Goal: Task Accomplishment & Management: Use online tool/utility

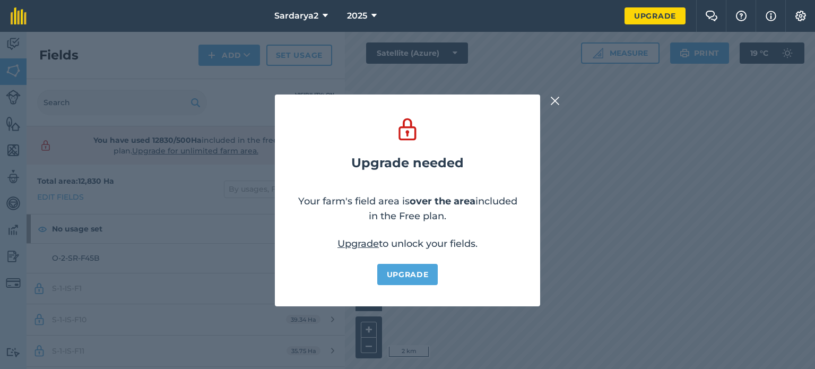
click at [556, 99] on img at bounding box center [555, 100] width 10 height 13
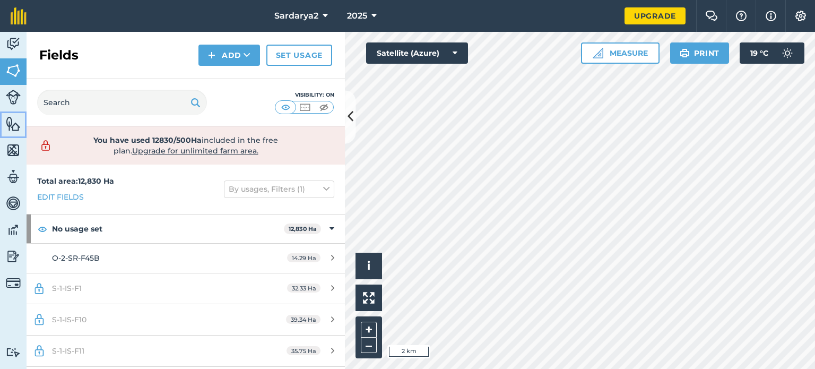
click at [16, 123] on img at bounding box center [13, 124] width 15 height 16
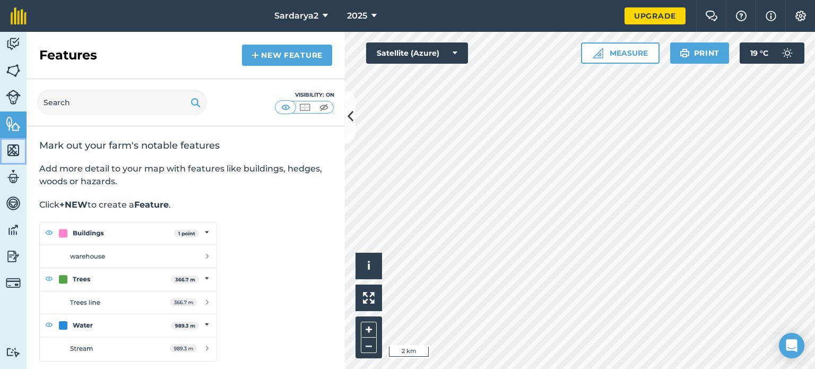
click at [11, 150] on img at bounding box center [13, 150] width 15 height 16
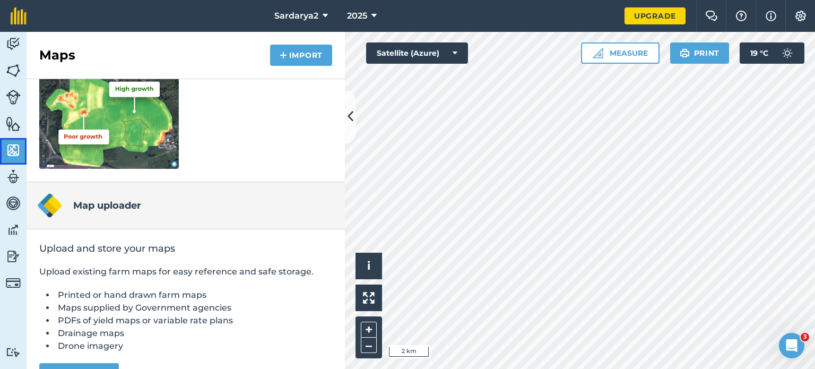
scroll to position [200, 0]
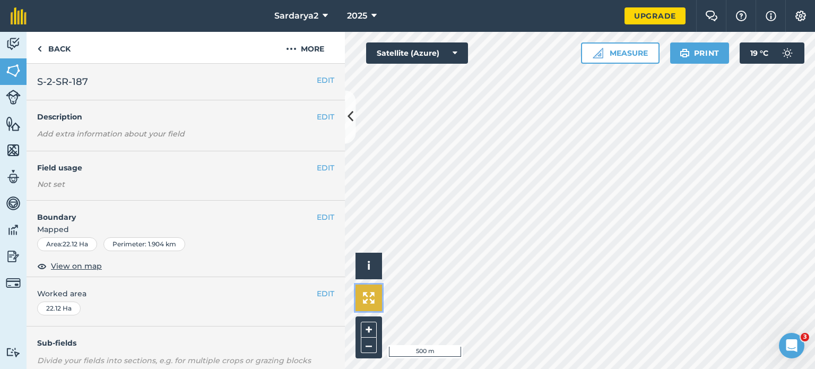
click at [365, 294] on img at bounding box center [369, 298] width 12 height 12
click at [371, 330] on button "+" at bounding box center [369, 330] width 16 height 16
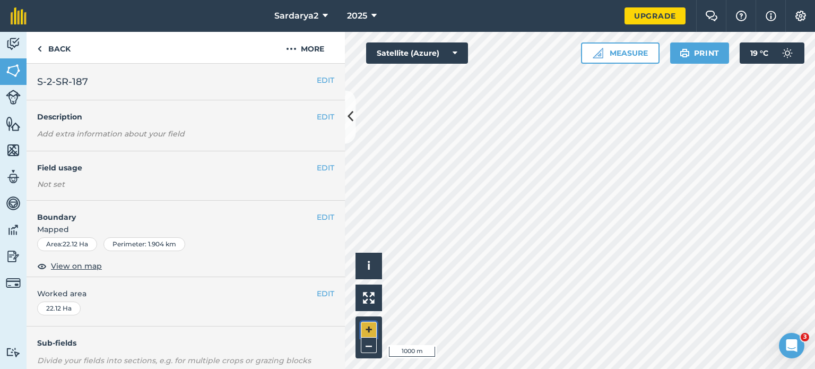
click at [371, 330] on button "+" at bounding box center [369, 330] width 16 height 16
click at [361, 348] on button "–" at bounding box center [369, 344] width 16 height 15
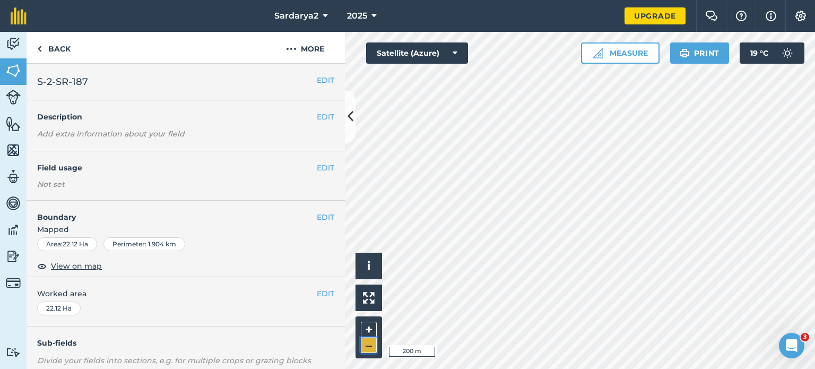
click at [361, 348] on button "–" at bounding box center [369, 344] width 16 height 15
click at [82, 263] on span "View on map" at bounding box center [76, 266] width 51 height 12
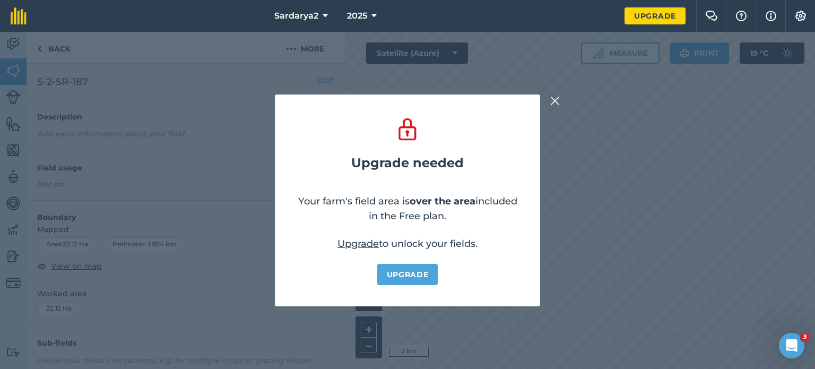
click at [559, 99] on img at bounding box center [555, 100] width 10 height 13
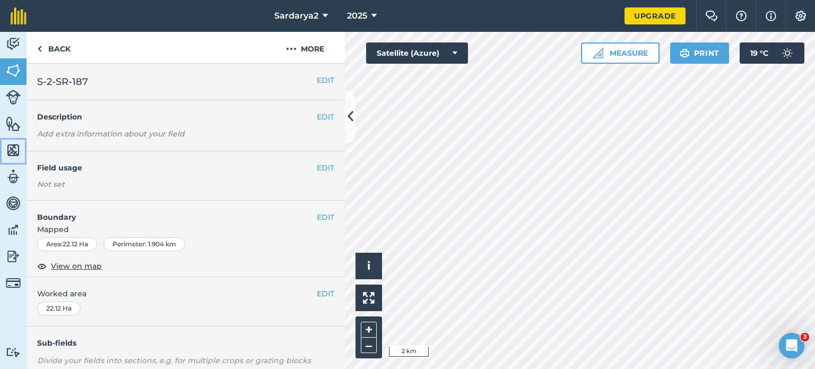
click at [15, 151] on img at bounding box center [13, 150] width 15 height 16
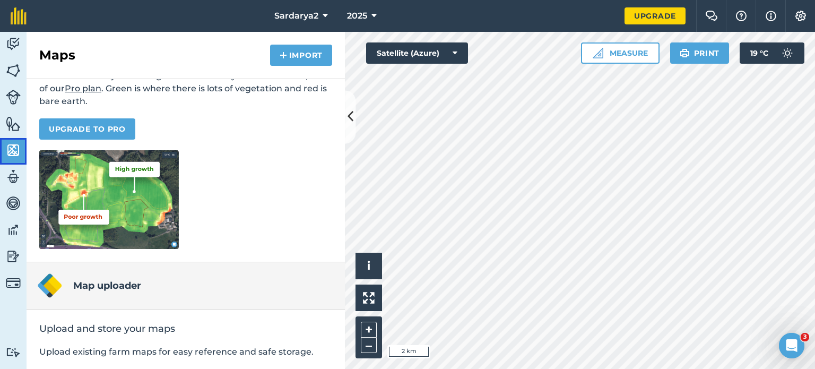
scroll to position [106, 0]
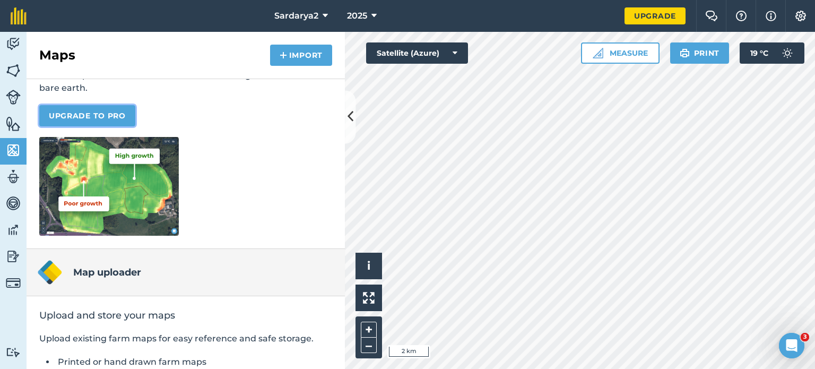
click at [89, 114] on link "Upgrade to Pro" at bounding box center [87, 115] width 96 height 21
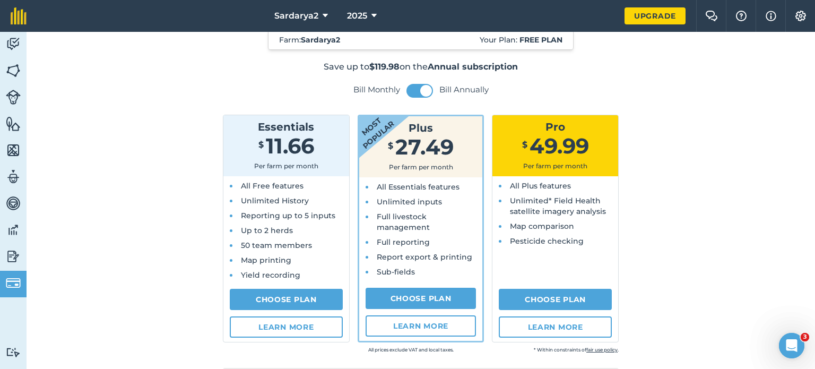
scroll to position [53, 0]
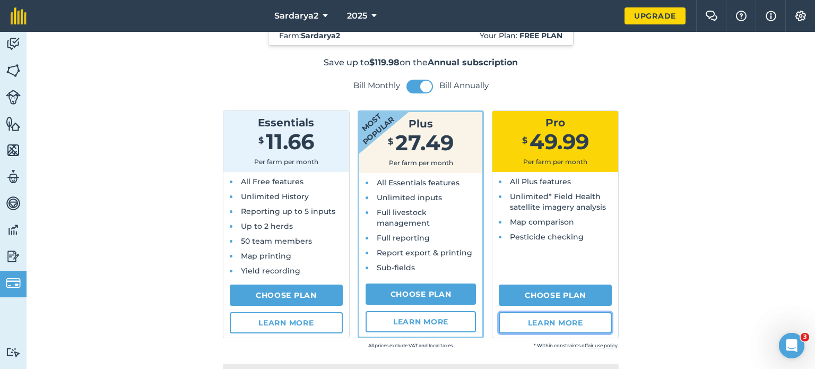
click at [561, 322] on link "Learn more" at bounding box center [555, 322] width 113 height 21
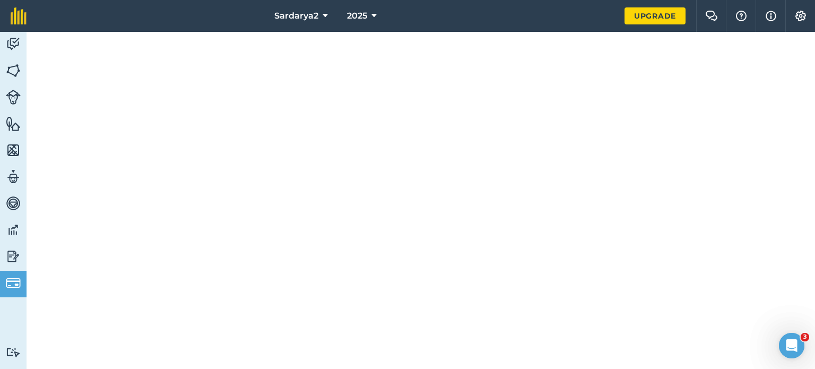
scroll to position [301, 0]
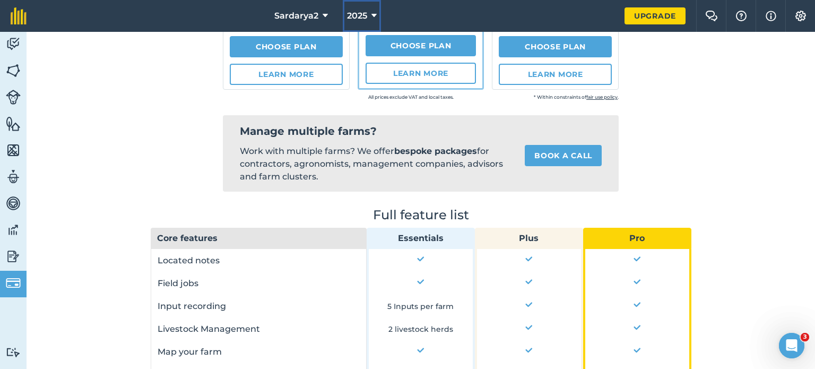
click at [378, 12] on button "2025" at bounding box center [362, 16] width 38 height 32
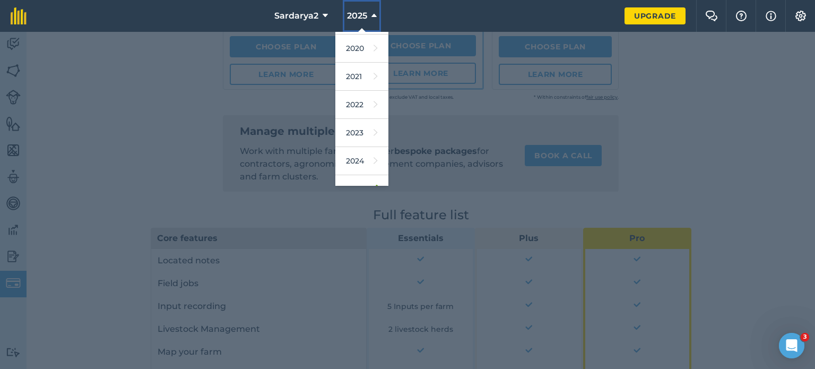
scroll to position [126, 0]
click at [718, 86] on div at bounding box center [407, 200] width 815 height 337
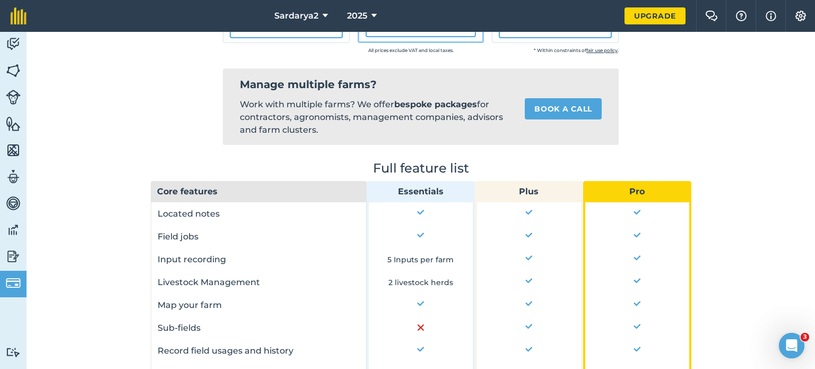
scroll to position [301, 0]
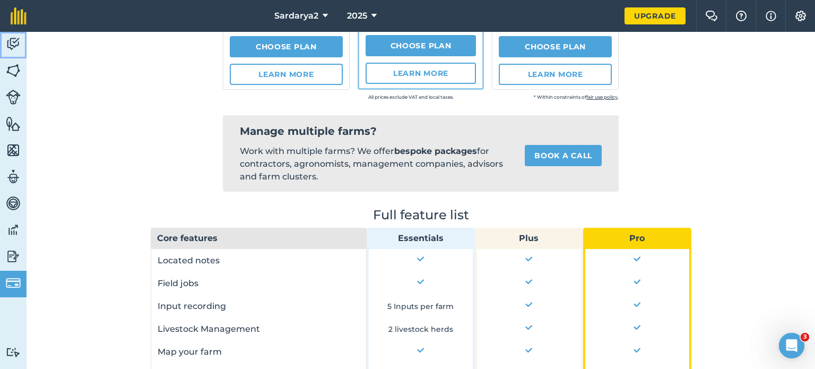
click at [19, 47] on img at bounding box center [13, 44] width 15 height 16
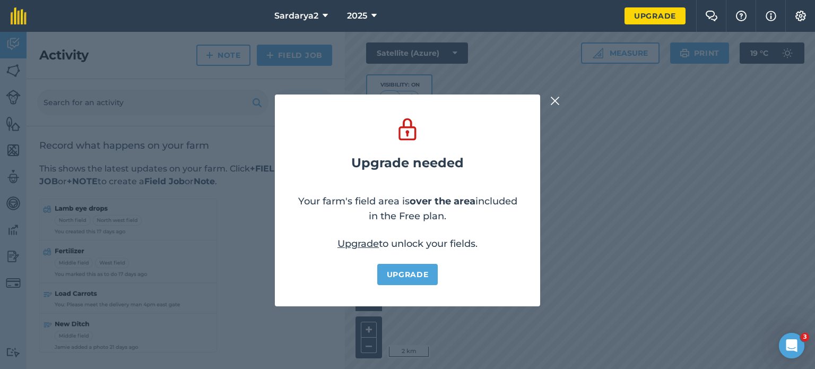
click at [557, 102] on img at bounding box center [555, 100] width 10 height 13
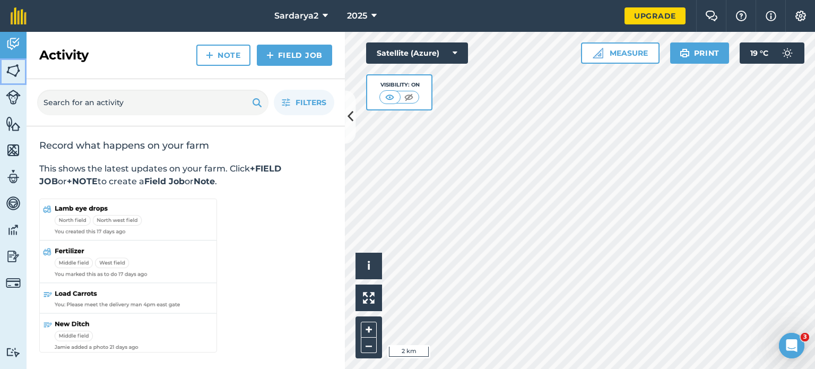
click at [13, 74] on img at bounding box center [13, 71] width 15 height 16
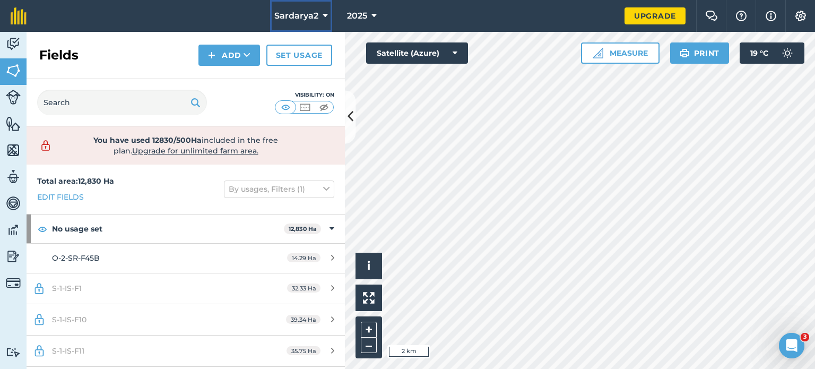
click at [318, 14] on button "Sardarya2" at bounding box center [301, 16] width 62 height 32
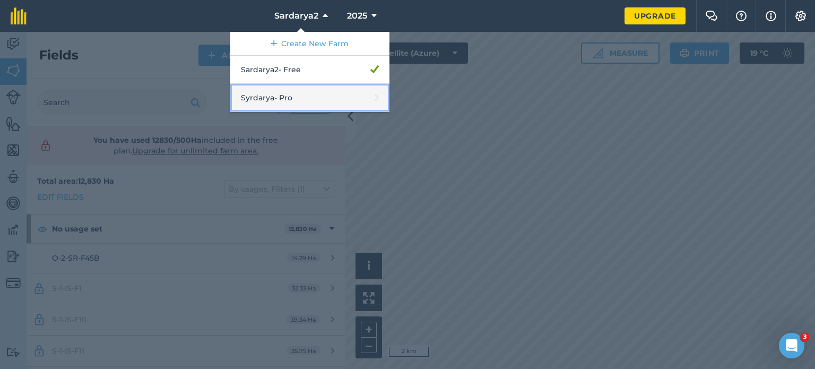
click at [326, 101] on link "Syrdarya - Pro" at bounding box center [309, 98] width 159 height 28
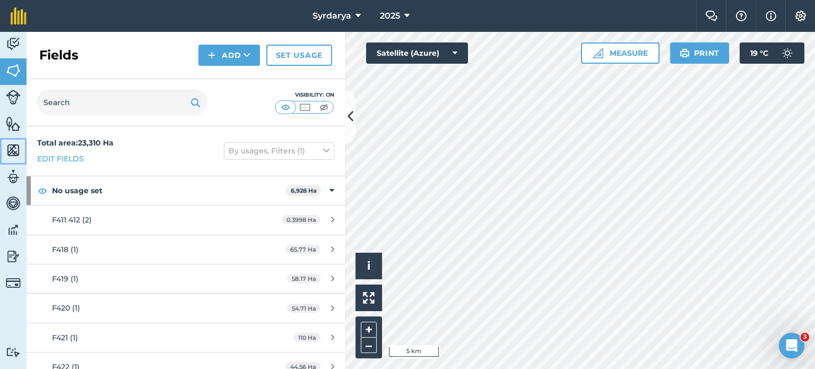
click at [10, 150] on img at bounding box center [13, 150] width 15 height 16
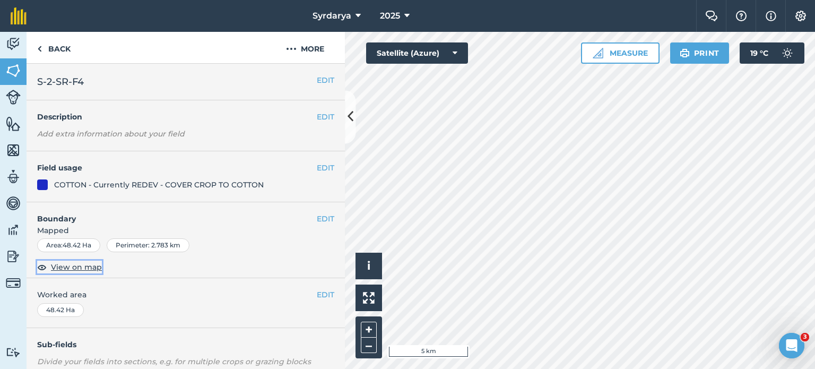
click at [80, 266] on span "View on map" at bounding box center [76, 267] width 51 height 12
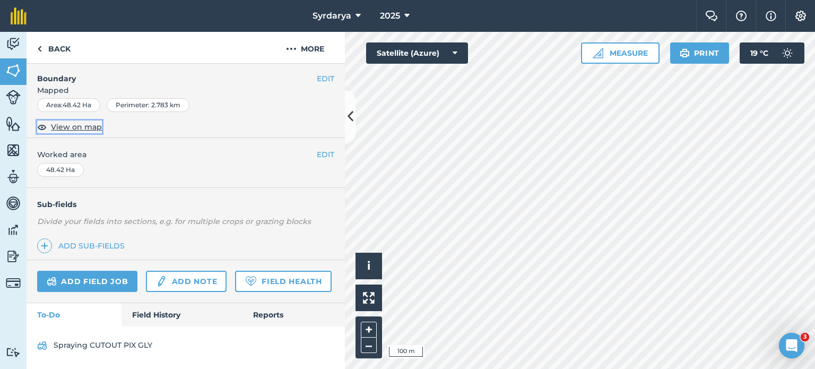
scroll to position [168, 0]
click at [162, 317] on link "Field History" at bounding box center [182, 314] width 120 height 23
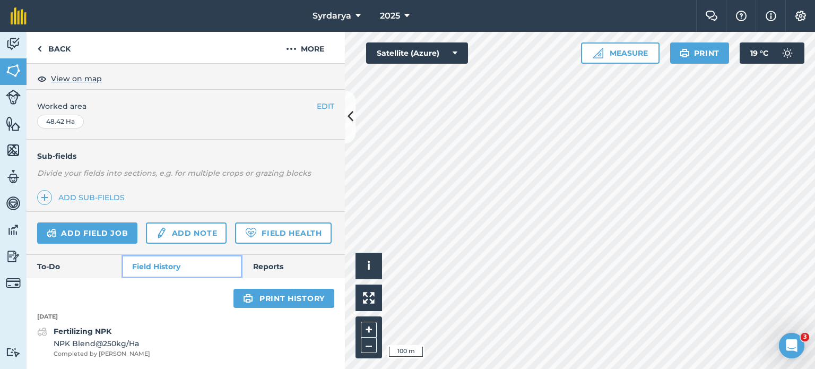
scroll to position [217, 0]
click at [266, 272] on link "Reports" at bounding box center [294, 266] width 102 height 23
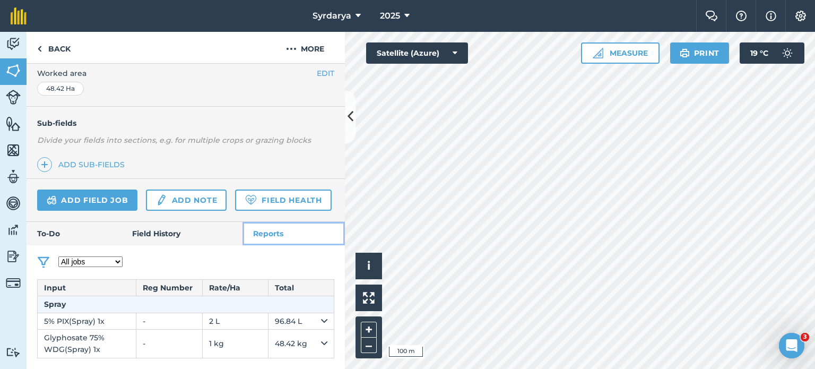
scroll to position [248, 0]
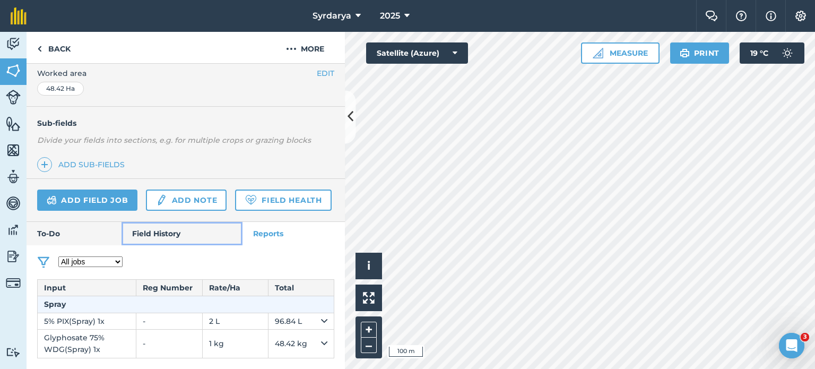
click at [167, 228] on link "Field History" at bounding box center [182, 233] width 120 height 23
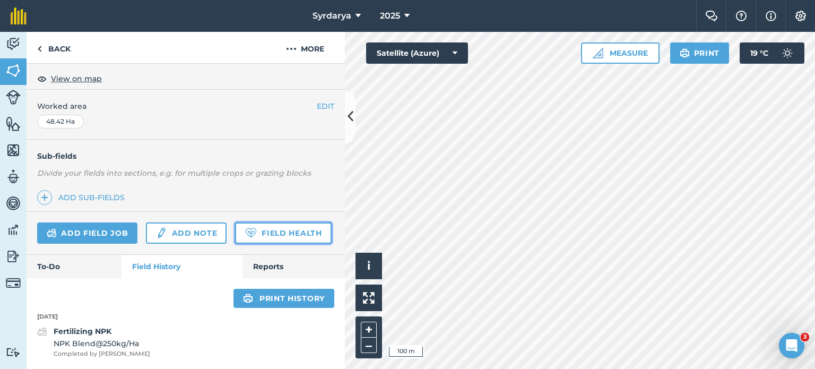
click at [235, 235] on link "Field Health" at bounding box center [283, 232] width 96 height 21
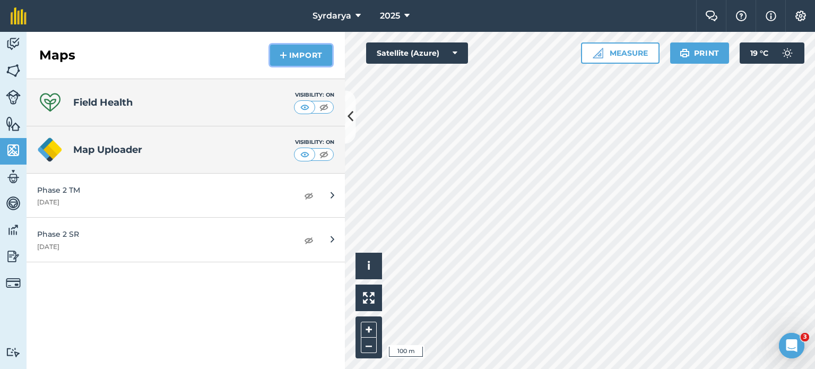
click at [319, 57] on button "Import" at bounding box center [301, 55] width 62 height 21
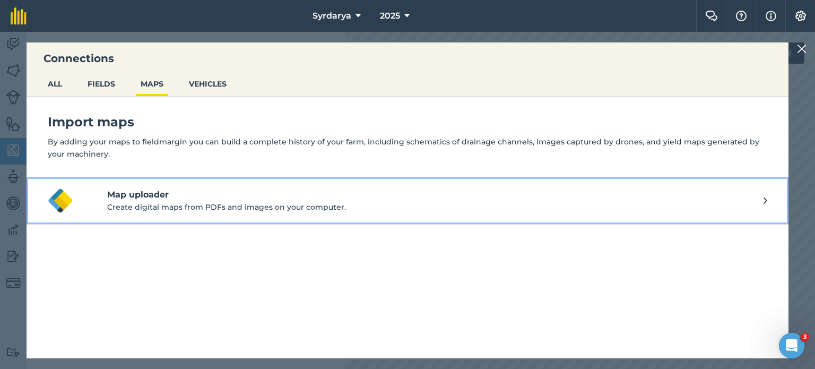
click at [440, 205] on p "Create digital maps from PDFs and images on your computer." at bounding box center [435, 207] width 656 height 12
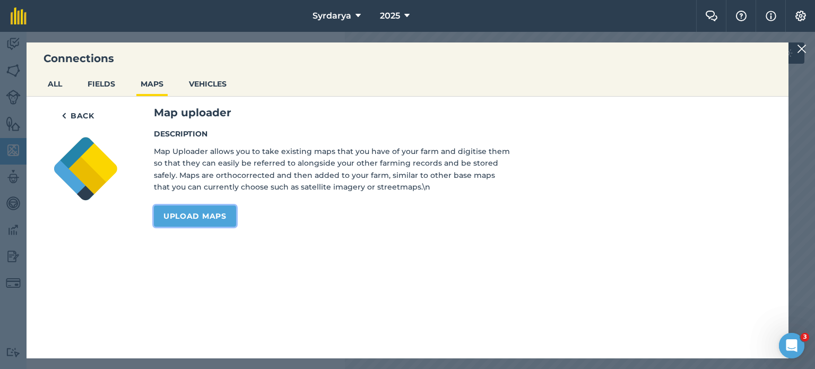
click at [207, 214] on link "Upload maps" at bounding box center [195, 215] width 82 height 21
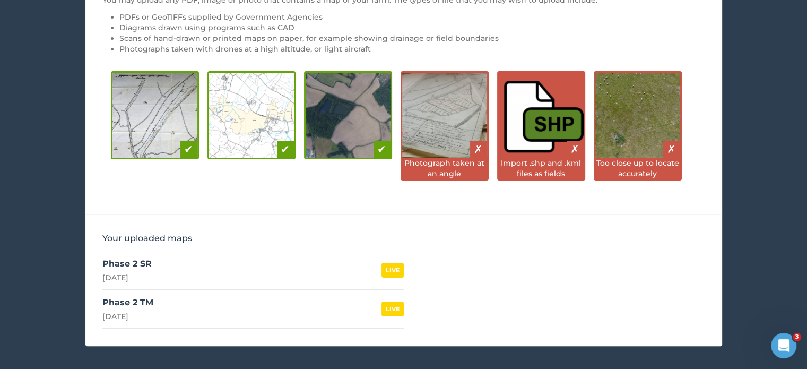
scroll to position [172, 0]
